Goal: Navigation & Orientation: Find specific page/section

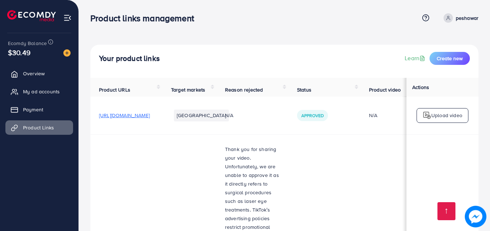
scroll to position [2024, 0]
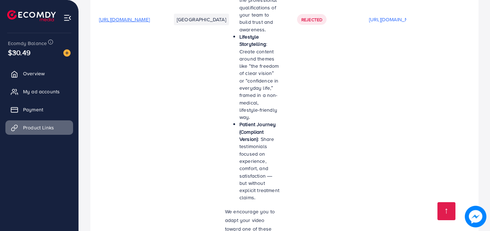
scroll to position [2024, 0]
